Goal: Navigation & Orientation: Find specific page/section

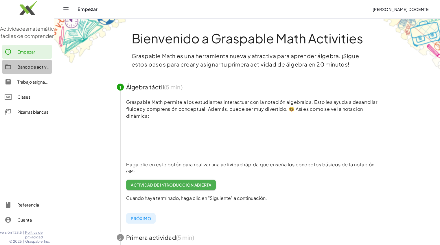
click at [31, 69] on font "Banco de actividades" at bounding box center [38, 66] width 43 height 5
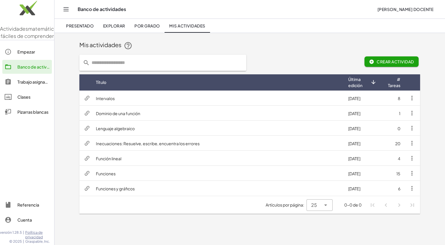
click at [152, 190] on td "Funciones y gráficos" at bounding box center [217, 188] width 252 height 15
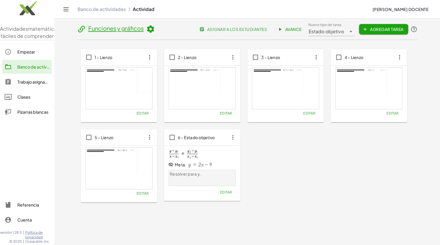
click at [287, 29] on font "Avance" at bounding box center [293, 29] width 17 height 5
click at [32, 69] on font "Banco de actividades" at bounding box center [38, 66] width 43 height 5
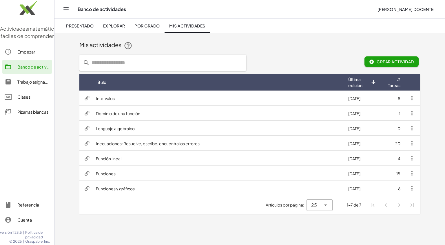
click at [23, 100] on font "Clases" at bounding box center [23, 96] width 13 height 5
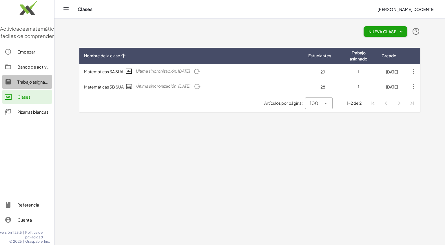
click at [28, 85] on font "Trabajo asignado" at bounding box center [33, 81] width 33 height 5
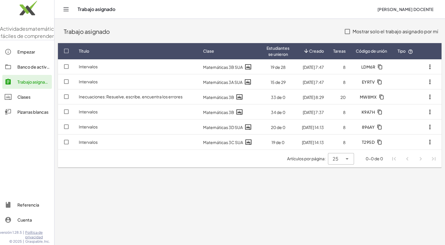
click at [147, 97] on font "Inecuaciones: Resuelve, escribe, encuentra los errores" at bounding box center [131, 96] width 104 height 5
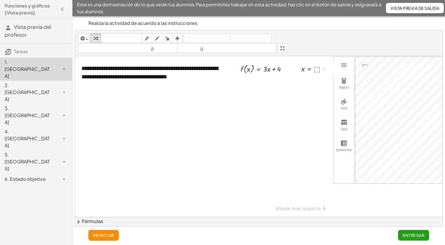
click at [316, 69] on div at bounding box center [315, 68] width 34 height 11
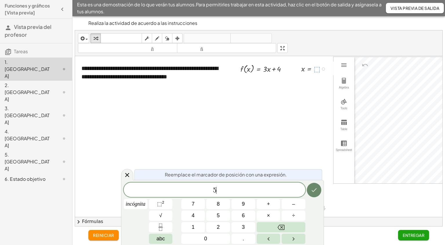
click at [315, 189] on icon "Hecho" at bounding box center [313, 190] width 7 height 7
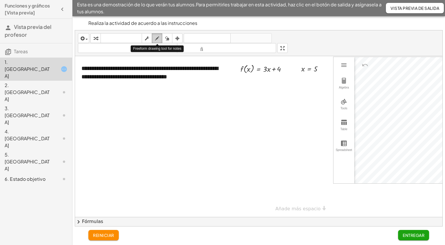
click at [156, 38] on icon "button" at bounding box center [157, 38] width 4 height 7
click at [166, 39] on icon "button" at bounding box center [167, 38] width 4 height 7
click at [178, 39] on icon "button" at bounding box center [177, 38] width 4 height 7
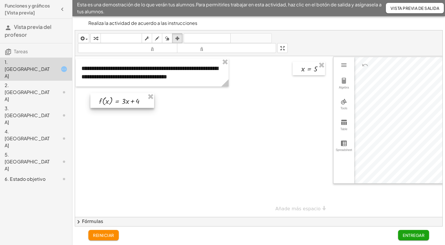
drag, startPoint x: 275, startPoint y: 67, endPoint x: 134, endPoint y: 99, distance: 144.6
click at [134, 99] on div at bounding box center [122, 100] width 64 height 15
drag, startPoint x: 305, startPoint y: 68, endPoint x: 178, endPoint y: 101, distance: 130.8
click at [178, 101] on div at bounding box center [182, 102] width 32 height 14
